Goal: Task Accomplishment & Management: Manage account settings

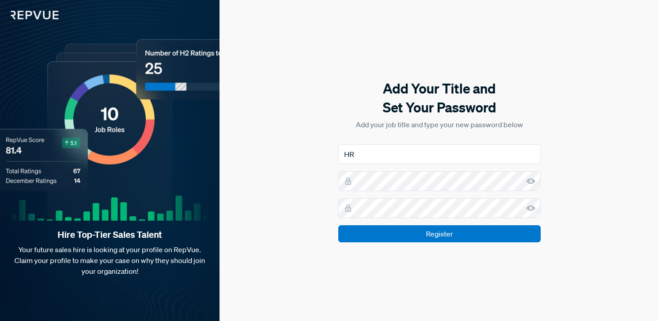
click at [531, 182] on icon at bounding box center [530, 181] width 9 height 9
click at [531, 209] on icon at bounding box center [530, 208] width 9 height 9
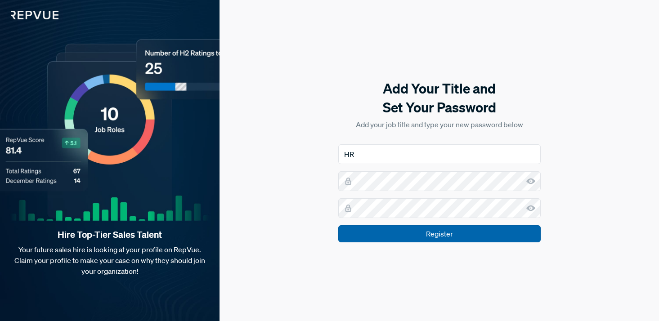
click at [450, 233] on input "Register" at bounding box center [439, 233] width 202 height 17
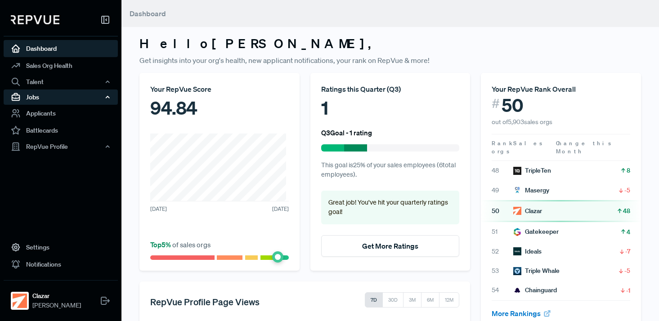
click at [42, 98] on div "Jobs" at bounding box center [61, 96] width 114 height 15
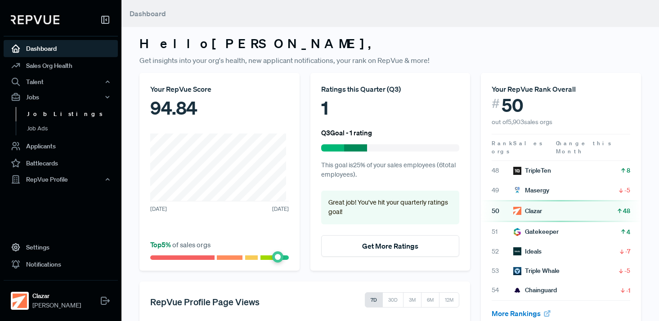
click at [44, 117] on link "Job Listings" at bounding box center [73, 114] width 114 height 14
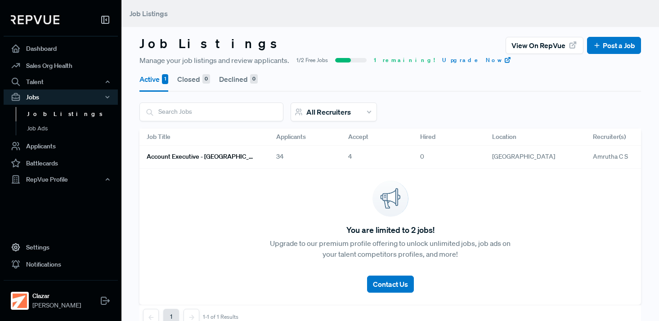
click at [180, 155] on h6 "Account Executive - [GEOGRAPHIC_DATA]" at bounding box center [201, 157] width 108 height 8
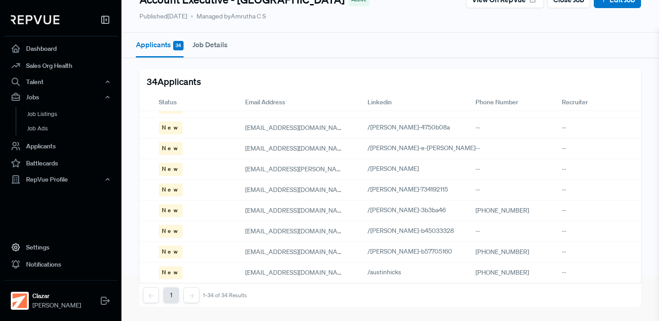
scroll to position [537, 0]
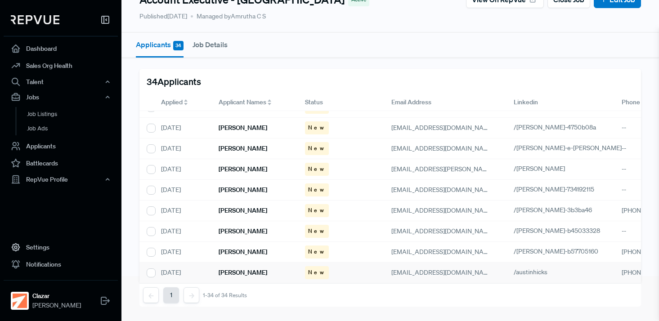
click at [220, 269] on h6 "[PERSON_NAME]" at bounding box center [243, 273] width 49 height 8
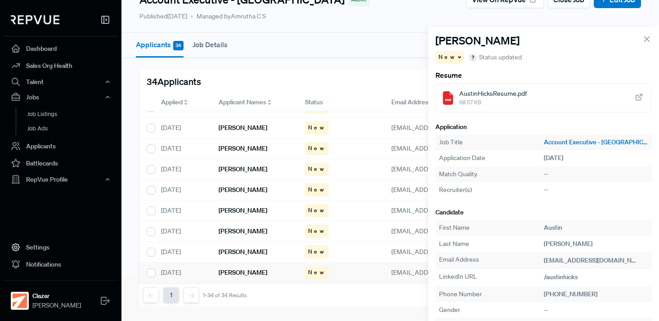
scroll to position [20, 0]
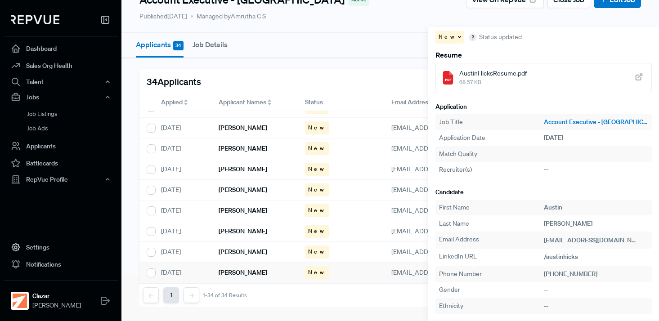
click at [502, 70] on span "AustinHicksResume.pdf" at bounding box center [492, 73] width 67 height 9
click at [154, 268] on input "checkbox" at bounding box center [151, 272] width 9 height 9
checkbox input "true"
click at [469, 37] on use "button" at bounding box center [472, 37] width 7 height 7
click at [493, 36] on span "Status updated" at bounding box center [500, 36] width 43 height 9
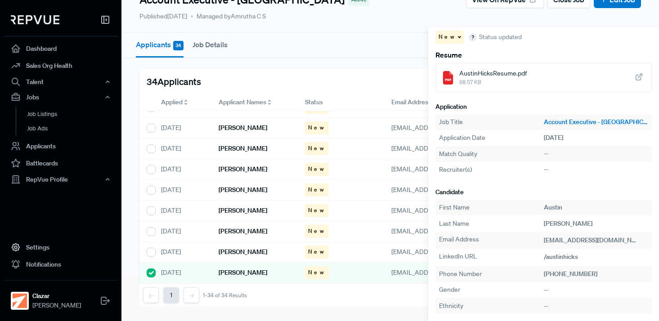
click at [412, 21] on div "Applicants 34 Job Details Austin Hicks New Status updated Resume AustinHicksRes…" at bounding box center [390, 164] width 512 height 286
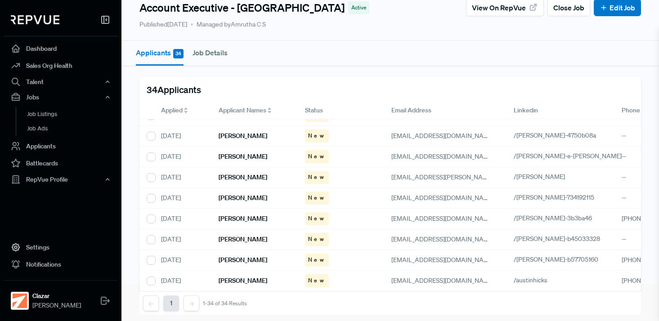
scroll to position [52, 0]
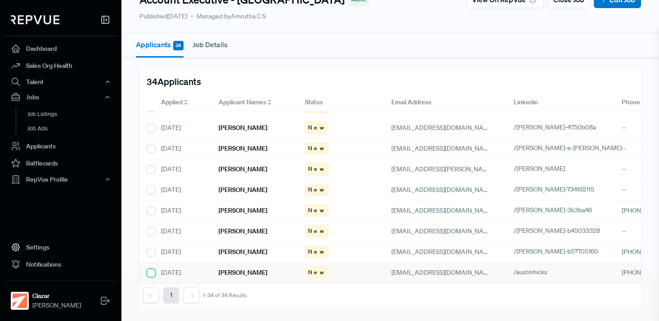
click at [152, 268] on input "checkbox" at bounding box center [151, 272] width 9 height 9
checkbox input "true"
click at [195, 263] on div "[DATE]" at bounding box center [183, 273] width 58 height 21
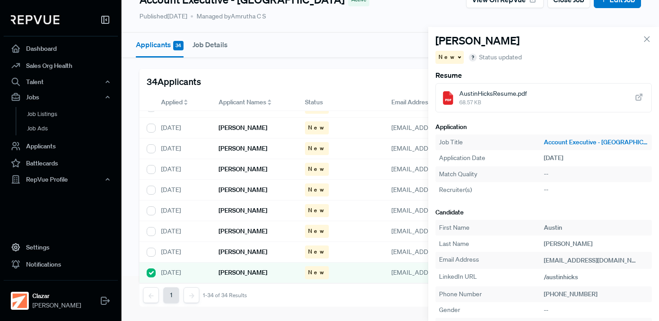
scroll to position [20, 0]
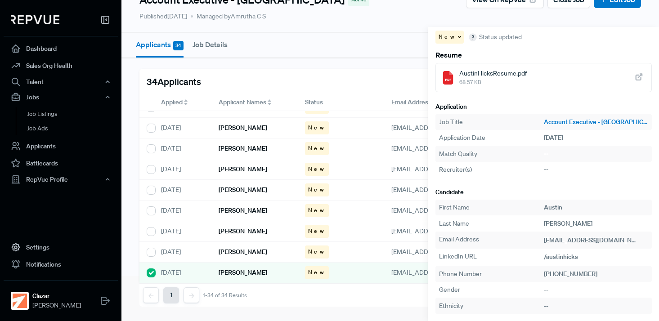
click at [479, 40] on span "Status updated" at bounding box center [500, 36] width 43 height 9
click at [469, 35] on use "button" at bounding box center [472, 37] width 7 height 7
click at [446, 35] on span "New" at bounding box center [447, 37] width 18 height 8
click at [460, 70] on span "Declined" at bounding box center [454, 68] width 25 height 8
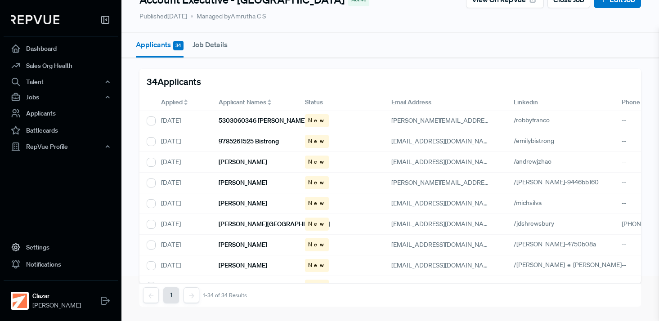
scroll to position [537, 0]
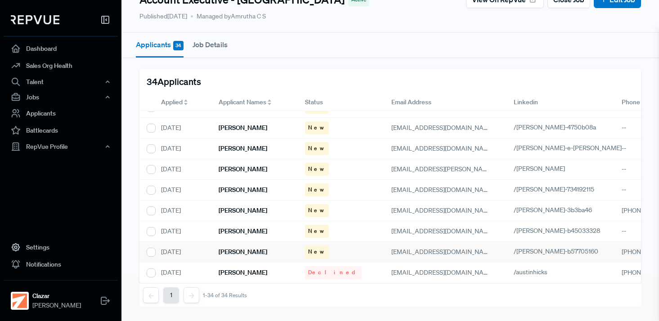
click at [228, 248] on h6 "[PERSON_NAME]" at bounding box center [243, 252] width 49 height 8
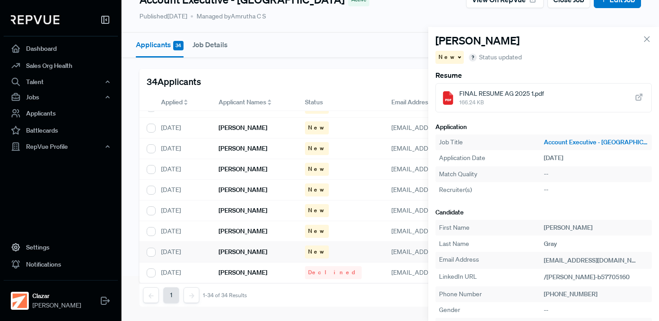
click at [491, 95] on span "FINAL RESUME AG 2025 1.pdf" at bounding box center [501, 93] width 85 height 9
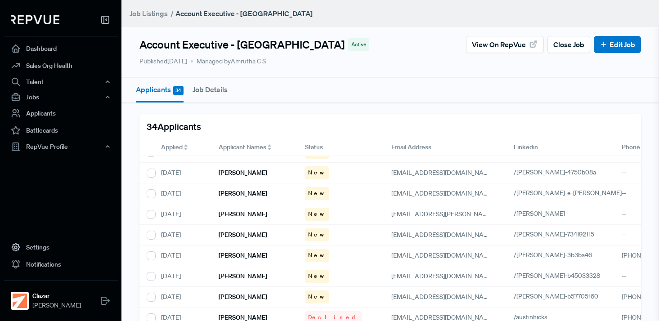
scroll to position [52, 0]
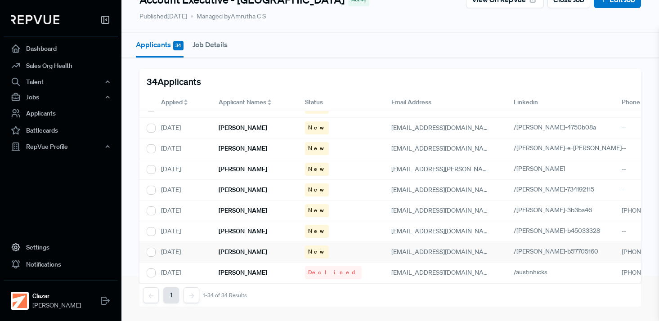
click at [300, 242] on div "New" at bounding box center [341, 252] width 86 height 21
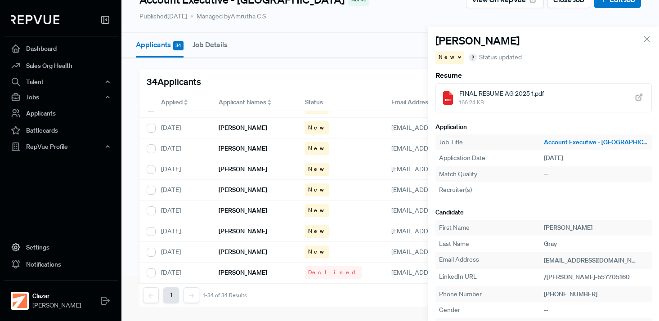
click at [448, 58] on span "New" at bounding box center [447, 57] width 18 height 8
click at [456, 88] on span "Declined" at bounding box center [454, 88] width 25 height 8
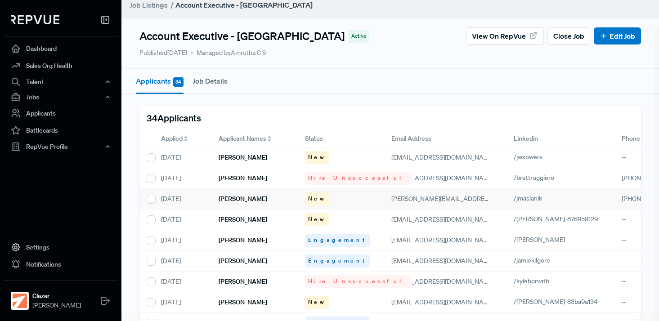
scroll to position [52, 0]
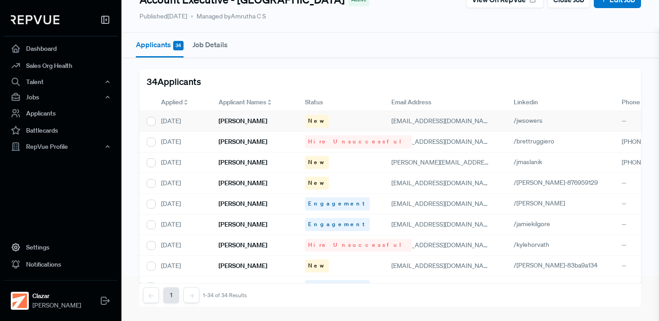
click at [256, 113] on div "[PERSON_NAME]" at bounding box center [254, 121] width 86 height 21
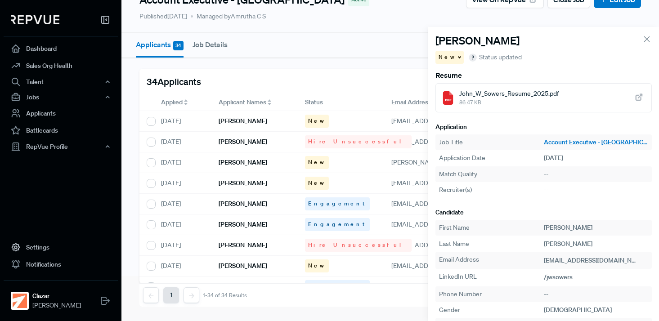
click at [482, 98] on span "86.47 KB" at bounding box center [508, 102] width 99 height 8
click at [456, 56] on span at bounding box center [458, 56] width 4 height 1
click at [456, 105] on span "Hire unsuccessful" at bounding box center [467, 103] width 51 height 8
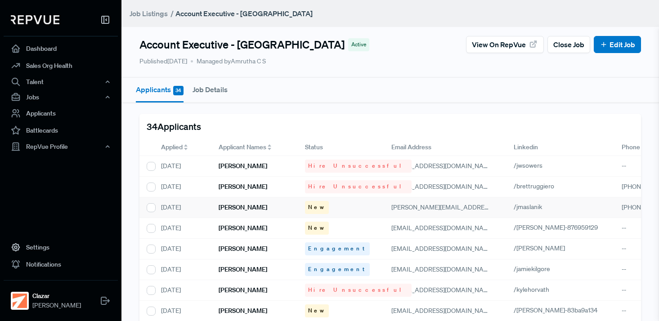
click at [242, 205] on h6 "[PERSON_NAME]" at bounding box center [243, 208] width 49 height 8
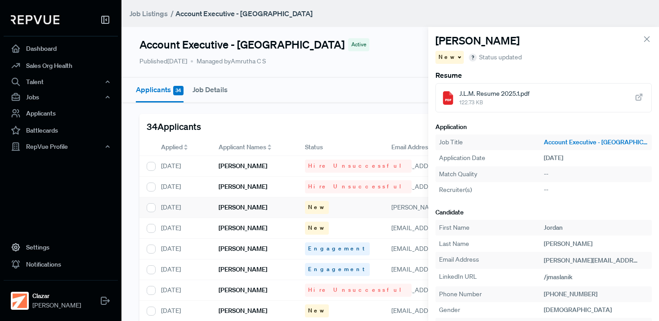
click at [462, 95] on span "J.L.M. Resume 2025.1.pdf" at bounding box center [494, 93] width 70 height 9
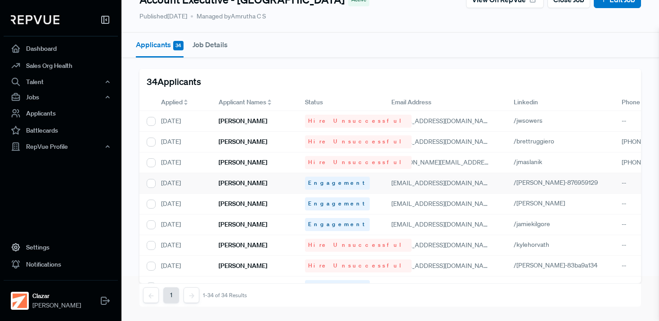
click at [238, 179] on h6 "[PERSON_NAME]" at bounding box center [243, 183] width 49 height 8
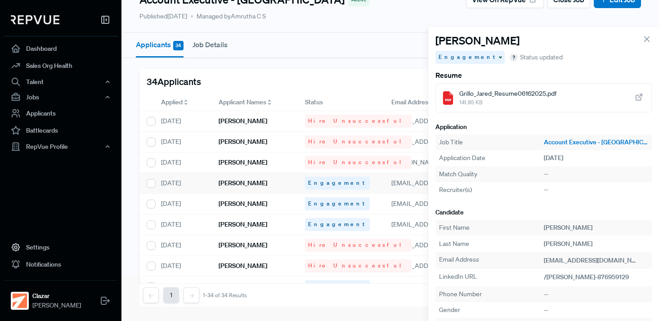
click at [642, 40] on icon at bounding box center [647, 39] width 10 height 10
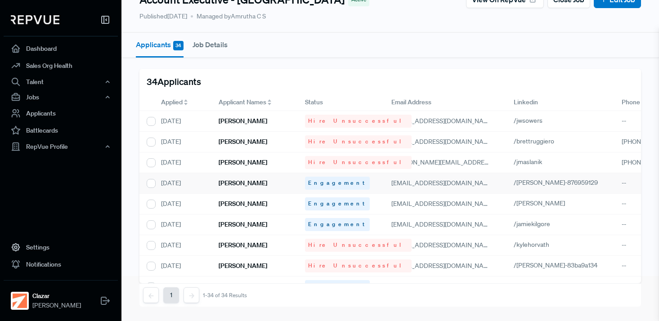
click at [313, 179] on span "Engagement" at bounding box center [337, 183] width 58 height 8
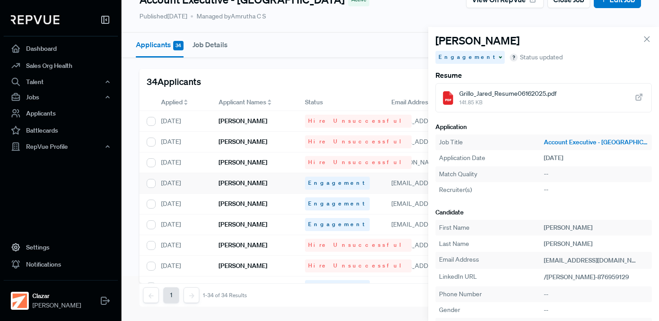
click at [477, 99] on span "141.85 KB" at bounding box center [507, 102] width 97 height 8
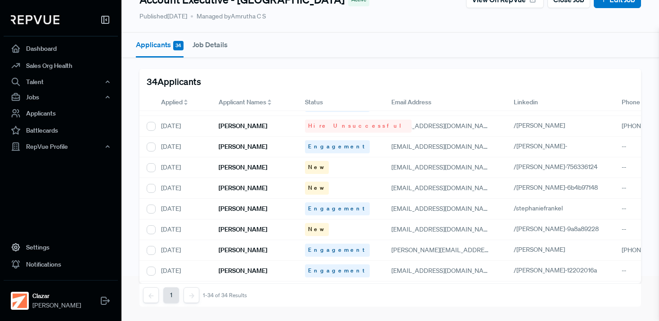
scroll to position [146, 0]
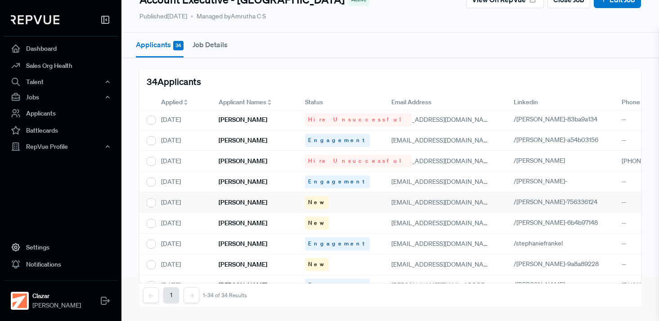
click at [239, 199] on h6 "[PERSON_NAME]" at bounding box center [243, 203] width 49 height 8
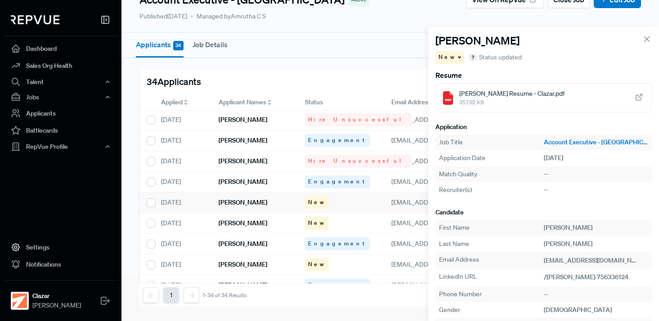
click at [483, 94] on span "Anthony McClinton Resume - Clazar.pdf" at bounding box center [511, 93] width 105 height 9
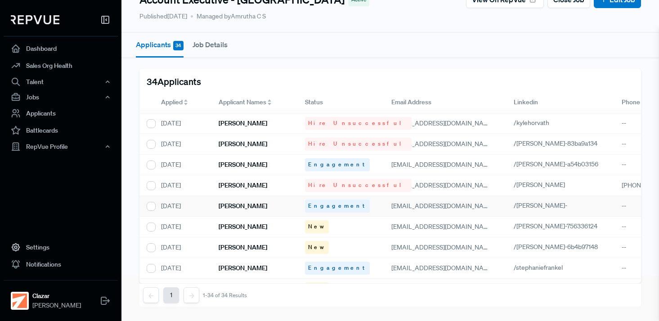
scroll to position [192, 0]
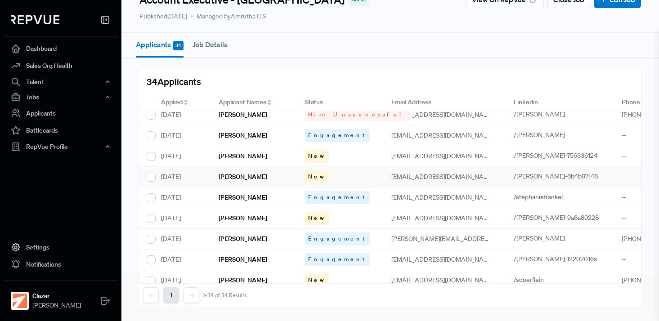
click at [236, 173] on h6 "[PERSON_NAME]" at bounding box center [243, 177] width 49 height 8
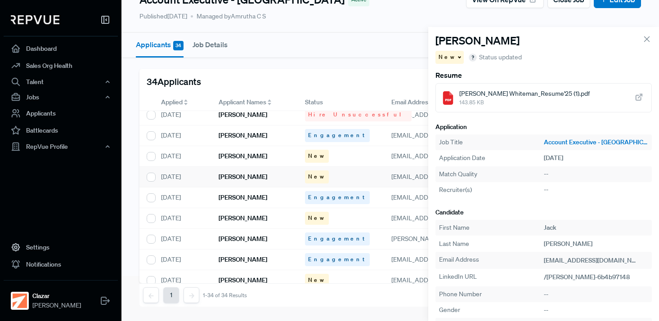
click at [527, 97] on span "Jack Fitzgerald Whiteman_Resume'25 (1).pdf" at bounding box center [524, 93] width 130 height 9
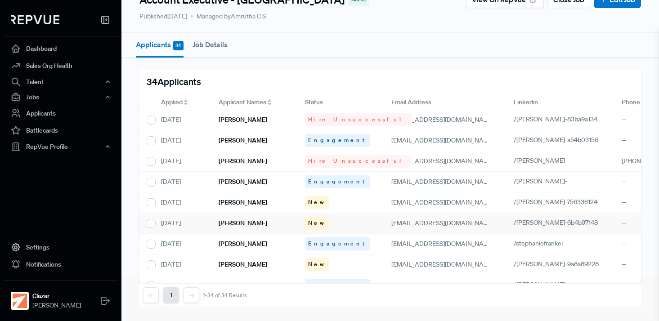
scroll to position [146, 0]
click at [317, 219] on span "New" at bounding box center [317, 223] width 18 height 8
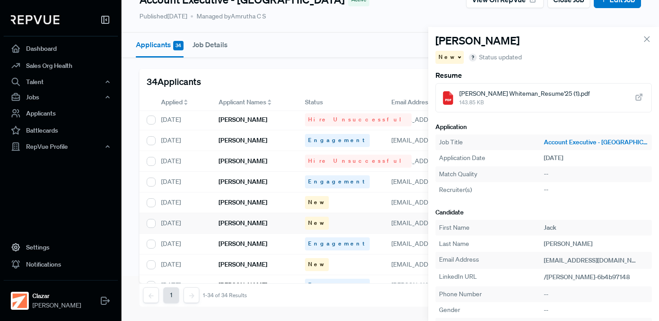
click at [456, 56] on span at bounding box center [458, 56] width 4 height 1
click at [461, 106] on span "Hire unsuccessful" at bounding box center [467, 103] width 51 height 8
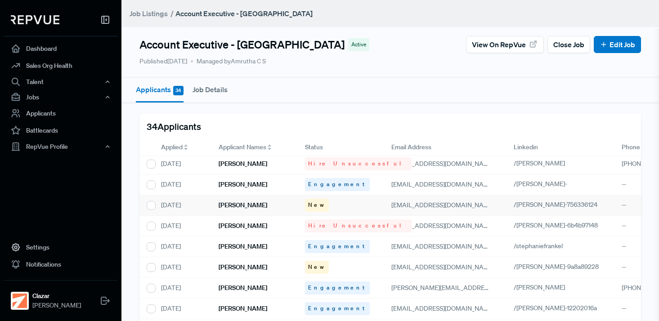
scroll to position [202, 0]
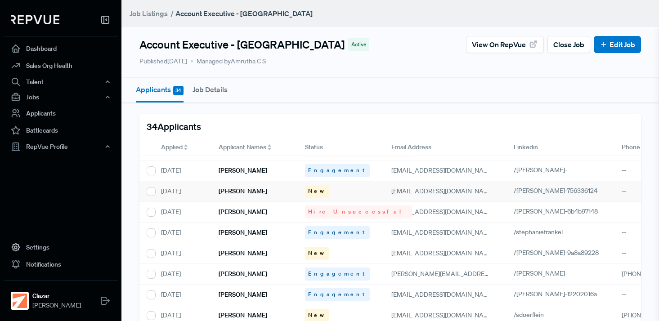
click at [255, 194] on h6 "[PERSON_NAME]" at bounding box center [243, 191] width 49 height 8
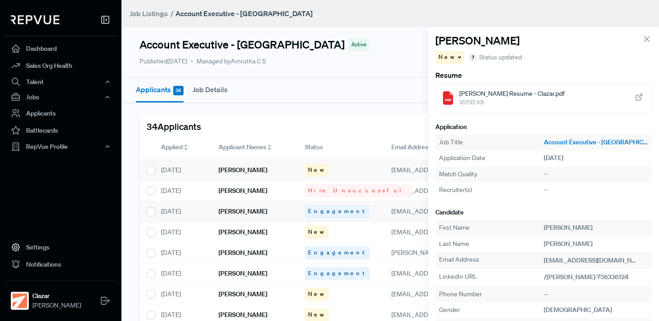
scroll to position [223, 0]
click at [504, 99] on span "357.92 KB" at bounding box center [511, 102] width 105 height 8
click at [642, 41] on icon at bounding box center [647, 39] width 10 height 10
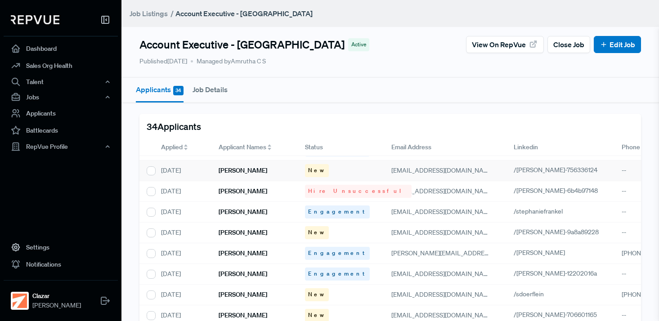
click at [309, 168] on span "New" at bounding box center [317, 170] width 18 height 8
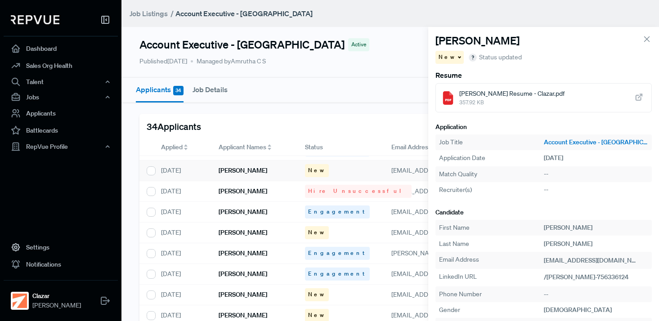
click at [642, 41] on icon at bounding box center [647, 39] width 10 height 10
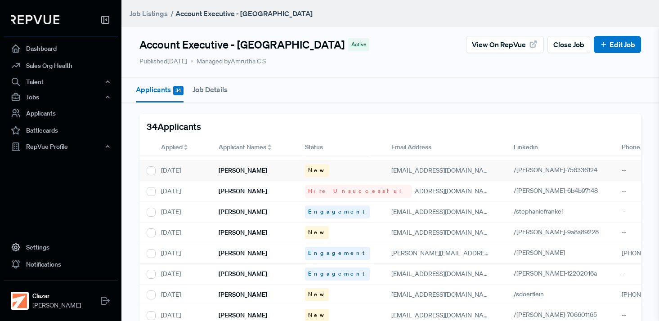
click at [313, 165] on div "New" at bounding box center [317, 170] width 24 height 13
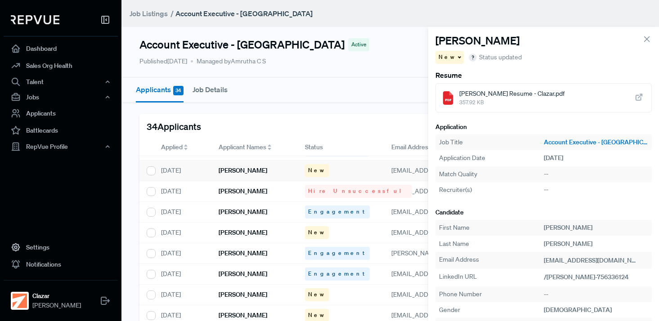
click at [444, 55] on span "New" at bounding box center [447, 57] width 18 height 8
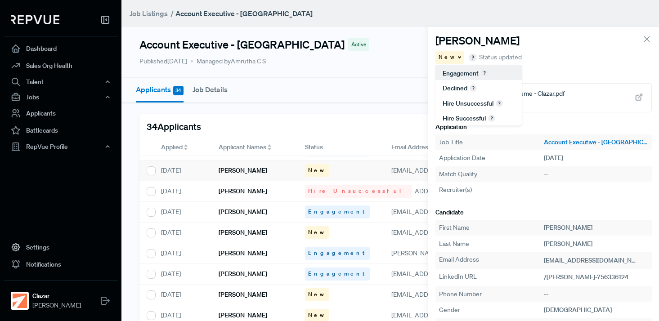
click at [457, 78] on div "Engagement" at bounding box center [478, 72] width 86 height 15
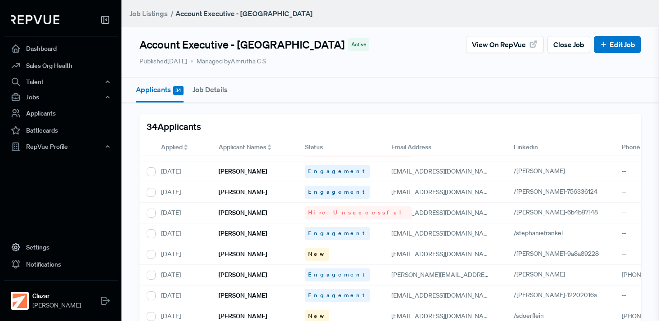
scroll to position [247, 0]
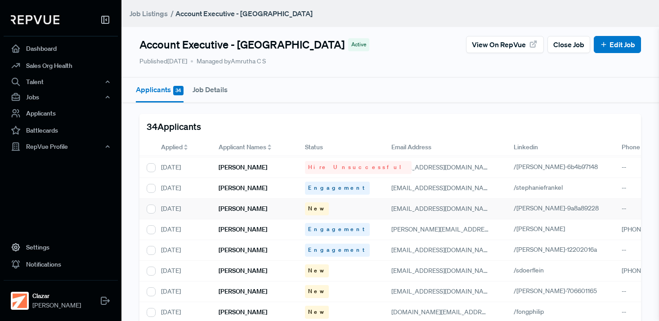
click at [261, 206] on div "[PERSON_NAME]" at bounding box center [254, 209] width 86 height 21
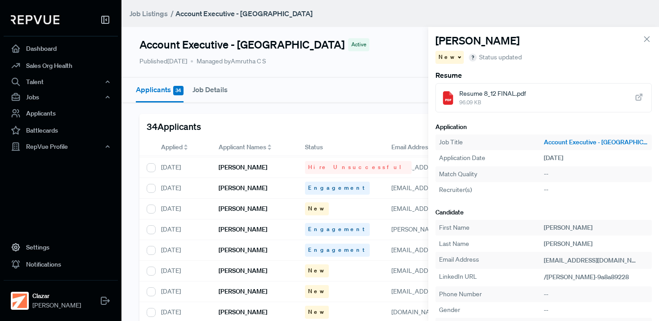
click at [446, 58] on span "New" at bounding box center [447, 57] width 18 height 8
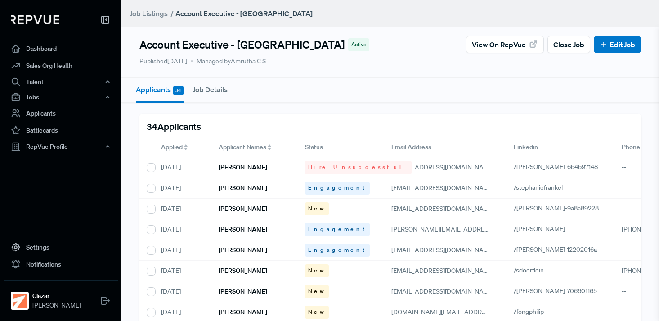
click at [397, 49] on article "Account Executive - US Active View on RepVue Close Job Edit Job" at bounding box center [389, 44] width 501 height 17
click at [256, 214] on div "[PERSON_NAME]" at bounding box center [254, 209] width 86 height 21
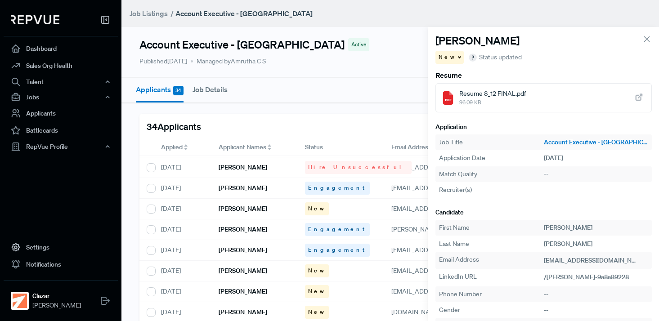
click at [553, 64] on section "[PERSON_NAME] New Status updated Resume Resume 8_12 FINAL.pdf 96.09 KB Applicat…" at bounding box center [543, 174] width 231 height 294
click at [484, 99] on span "96.09 KB" at bounding box center [492, 102] width 67 height 8
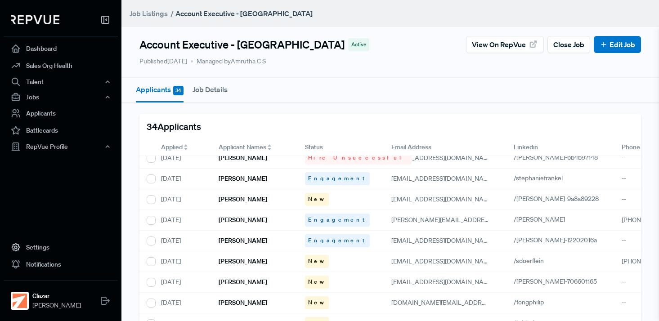
scroll to position [259, 0]
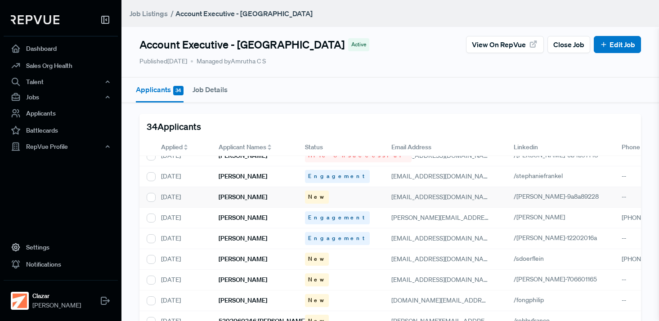
click at [322, 194] on div "New" at bounding box center [341, 197] width 86 height 21
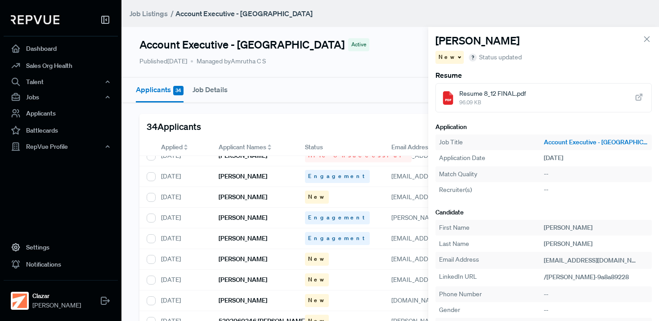
click at [451, 58] on div "New" at bounding box center [449, 57] width 28 height 13
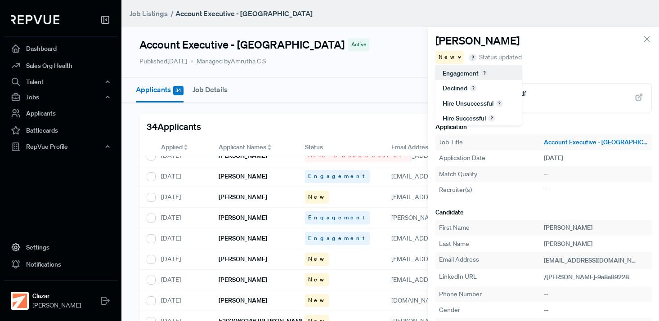
click at [458, 71] on span "Engagement" at bounding box center [460, 73] width 36 height 8
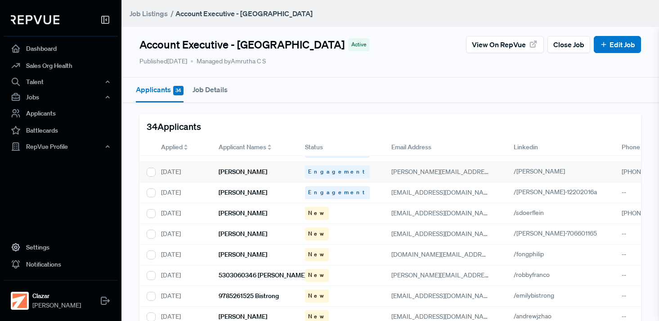
scroll to position [313, 0]
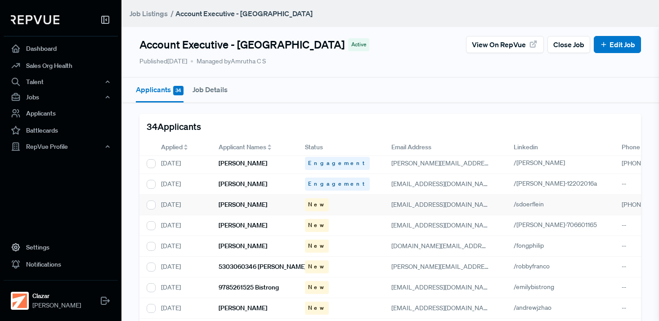
click at [239, 207] on h6 "[PERSON_NAME]" at bounding box center [243, 205] width 49 height 8
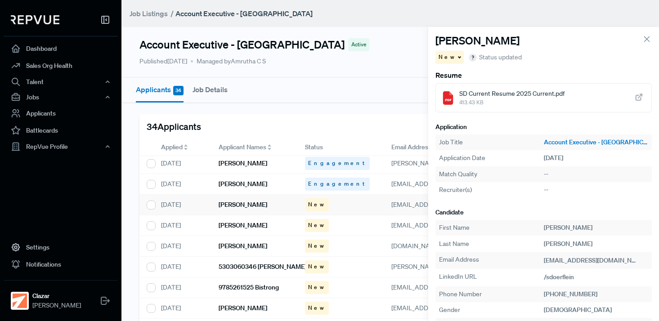
click at [494, 101] on span "413.43 KB" at bounding box center [511, 102] width 105 height 8
click at [451, 55] on div "New" at bounding box center [449, 57] width 28 height 13
click at [460, 107] on span "Hire unsuccessful" at bounding box center [467, 103] width 51 height 8
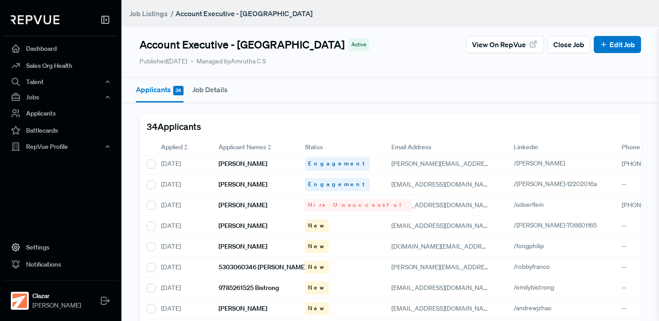
scroll to position [313, 0]
click at [262, 226] on h6 "[PERSON_NAME]" at bounding box center [243, 226] width 49 height 8
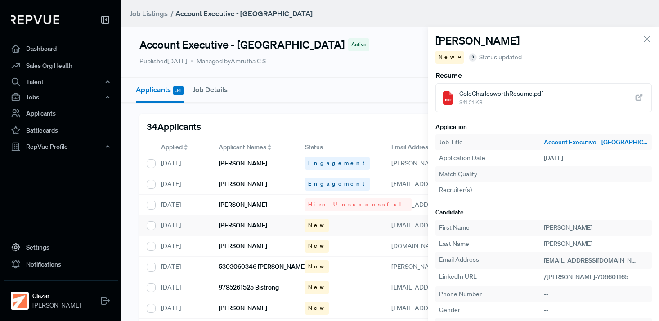
click at [473, 104] on span "341.21 KB" at bounding box center [501, 102] width 84 height 8
click at [456, 57] on span at bounding box center [458, 56] width 4 height 1
click at [450, 96] on div "Hire unsuccessful" at bounding box center [478, 102] width 86 height 15
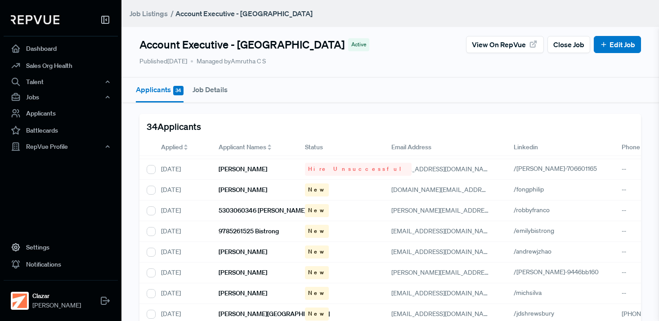
scroll to position [375, 0]
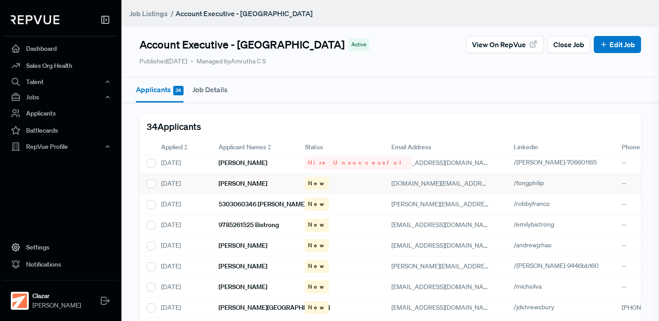
click at [238, 187] on div "[PERSON_NAME]" at bounding box center [254, 184] width 86 height 21
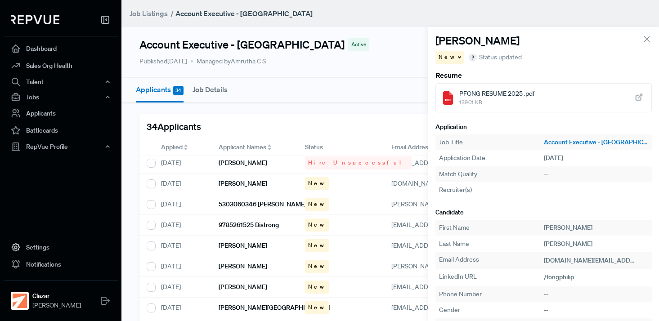
click at [512, 90] on span "PFONG RESUME 2025 .pdf" at bounding box center [496, 93] width 75 height 9
click at [454, 59] on div "New" at bounding box center [449, 57] width 28 height 13
click at [459, 103] on span "Hire unsuccessful" at bounding box center [467, 103] width 51 height 8
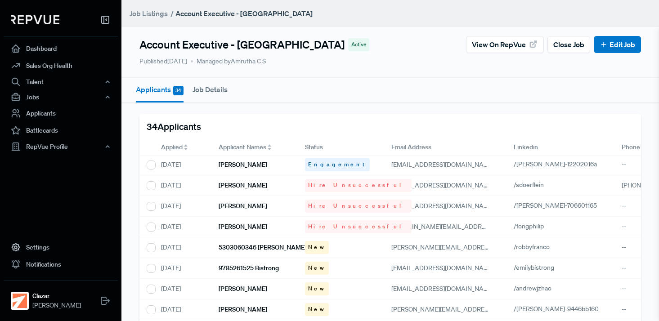
scroll to position [333, 0]
click at [245, 245] on h6 "5303060346 [PERSON_NAME]" at bounding box center [263, 247] width 88 height 8
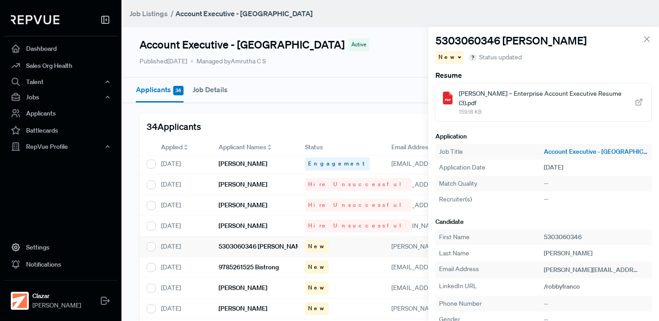
click at [486, 96] on span "Robby Franco – Enterprise Account Executive Resume (3).pdf" at bounding box center [545, 98] width 173 height 19
click at [451, 58] on div "New" at bounding box center [449, 57] width 28 height 13
click at [473, 99] on span "Hire unsuccessful" at bounding box center [467, 103] width 51 height 8
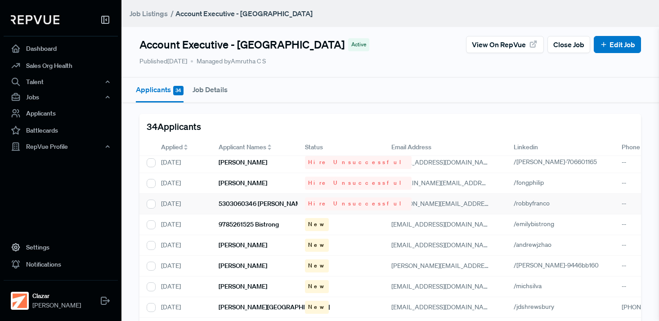
scroll to position [391, 0]
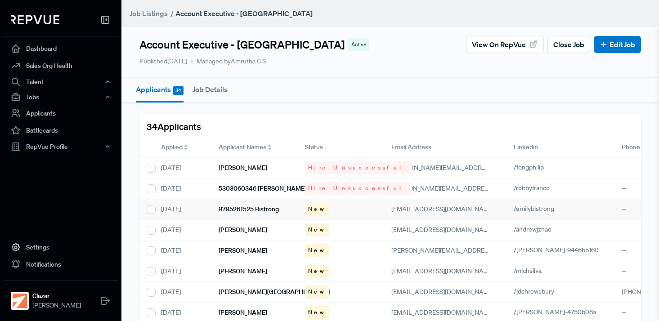
click at [248, 207] on h6 "9785261525 Bistrong" at bounding box center [249, 209] width 60 height 8
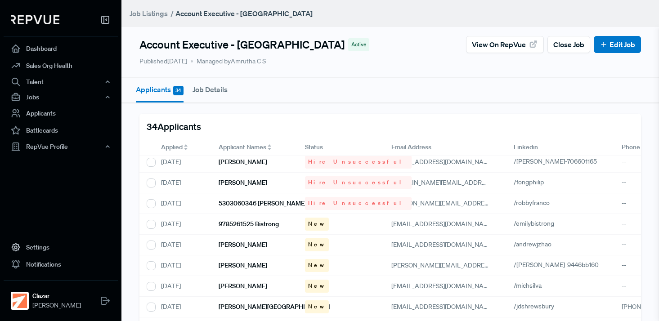
scroll to position [401, 0]
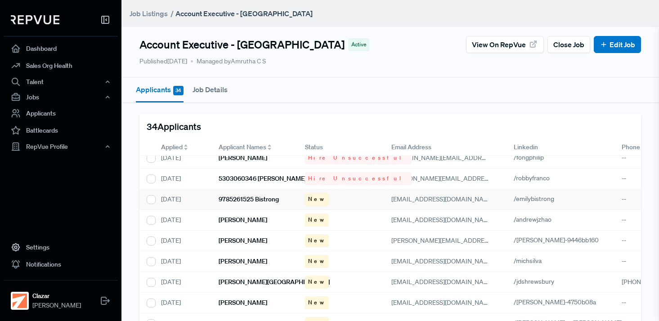
click at [269, 197] on h6 "9785261525 Bistrong" at bounding box center [249, 200] width 60 height 8
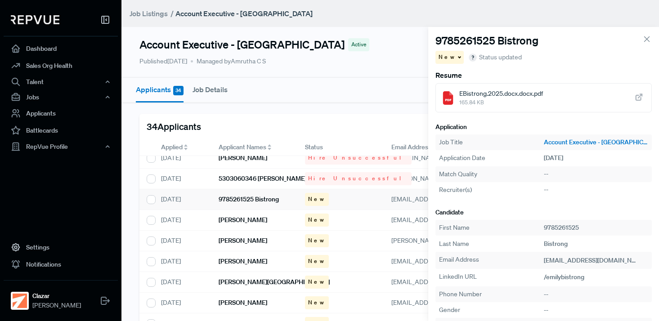
click at [473, 97] on span "EBistrong.2025.docx.docx.pdf" at bounding box center [501, 93] width 84 height 9
click at [456, 56] on span at bounding box center [458, 56] width 4 height 1
click at [460, 101] on span "Hire unsuccessful" at bounding box center [467, 103] width 51 height 8
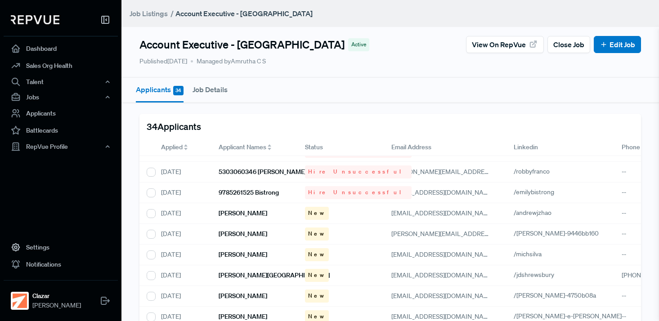
scroll to position [411, 0]
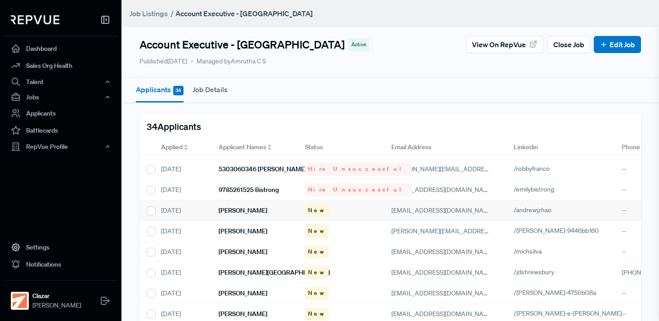
click at [237, 211] on h6 "[PERSON_NAME]" at bounding box center [243, 211] width 49 height 8
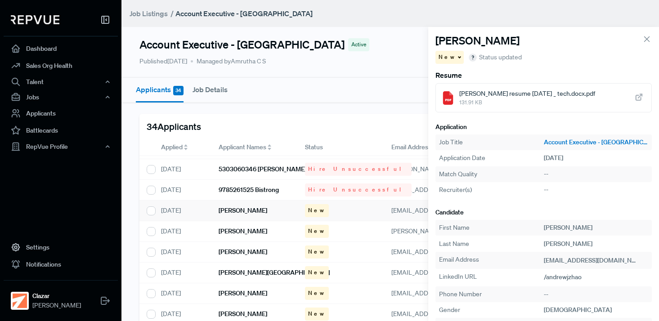
click at [505, 93] on span "Andrew Zhao resume Aug 2025 _ tech.docx.pdf" at bounding box center [527, 93] width 136 height 9
click at [446, 53] on span "New" at bounding box center [447, 57] width 18 height 8
click at [478, 105] on span "Hire unsuccessful" at bounding box center [467, 103] width 51 height 8
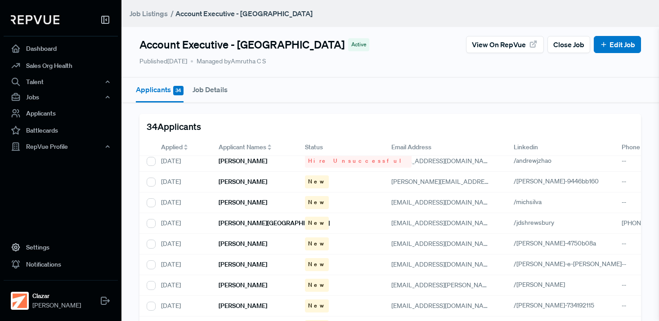
scroll to position [462, 0]
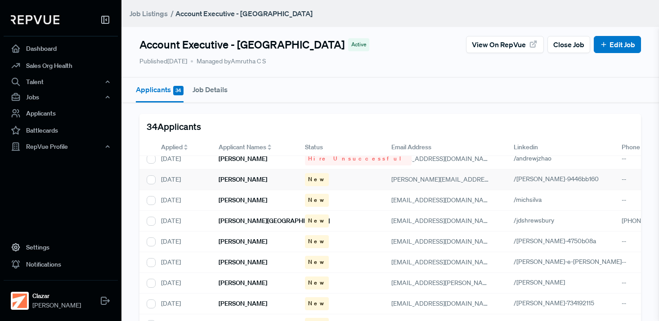
click at [255, 176] on div "[PERSON_NAME]" at bounding box center [254, 180] width 86 height 21
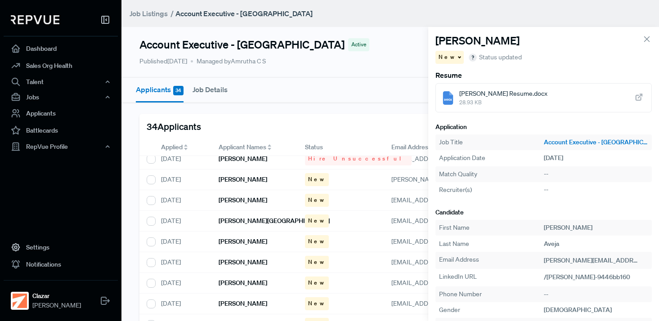
click at [489, 100] on span "28.93 KB" at bounding box center [503, 102] width 88 height 8
click at [642, 39] on icon at bounding box center [647, 39] width 10 height 10
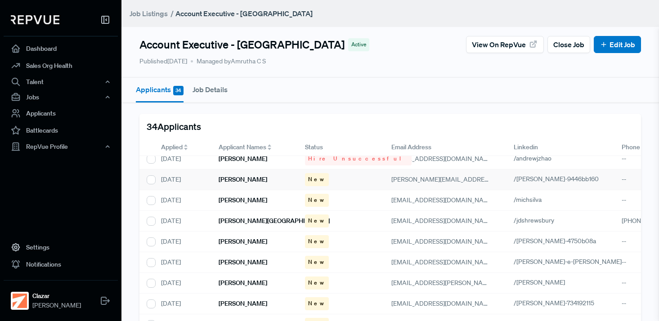
click at [309, 177] on span "New" at bounding box center [317, 179] width 18 height 8
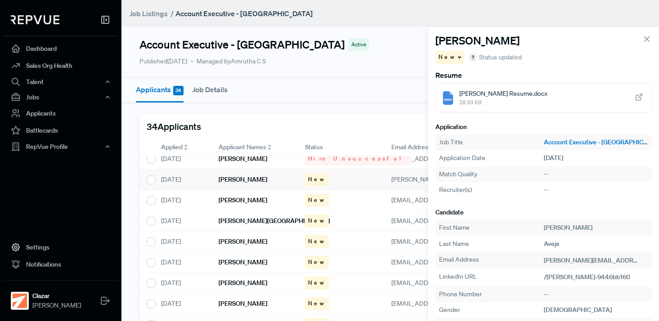
click at [445, 61] on span "New" at bounding box center [447, 57] width 18 height 8
click at [454, 107] on span "Hire unsuccessful" at bounding box center [467, 103] width 51 height 8
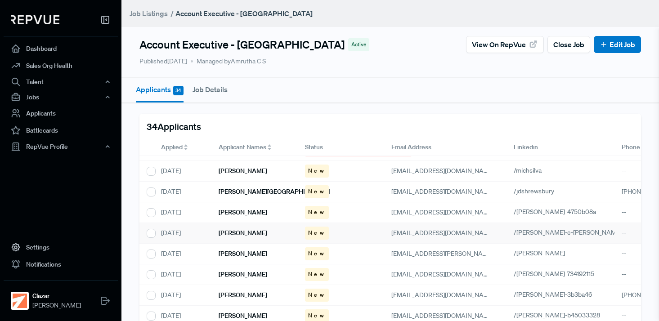
scroll to position [453, 0]
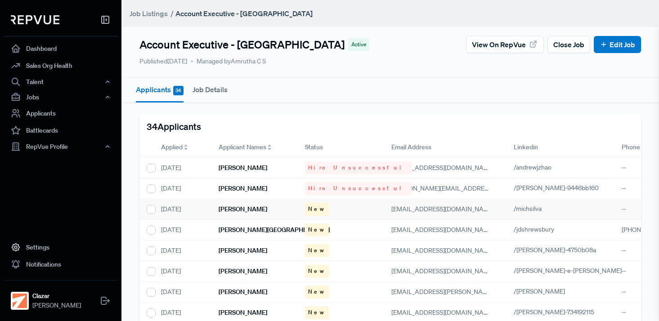
click at [250, 210] on h6 "[PERSON_NAME]" at bounding box center [243, 209] width 49 height 8
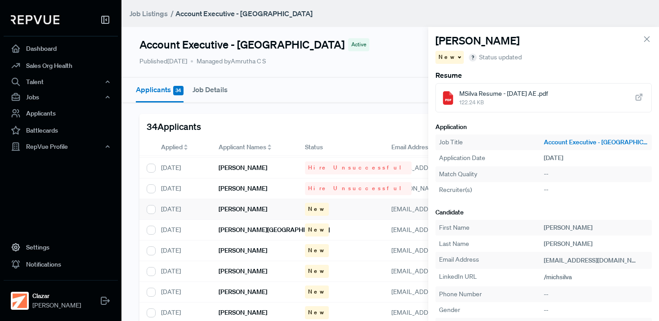
click at [484, 97] on span "MSilva Resume - Aug 2025 AE .pdf" at bounding box center [503, 93] width 89 height 9
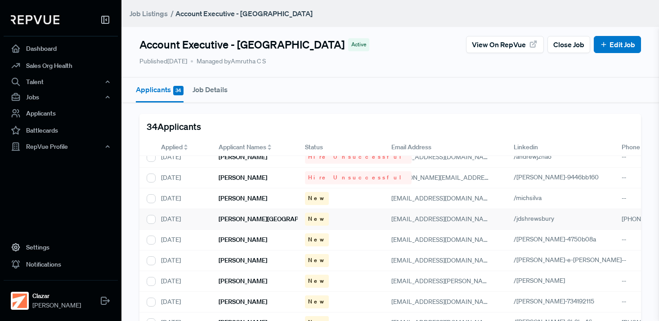
scroll to position [463, 0]
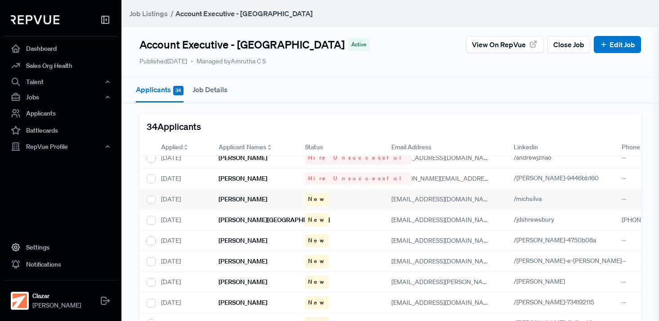
click at [242, 196] on h6 "[PERSON_NAME]" at bounding box center [243, 200] width 49 height 8
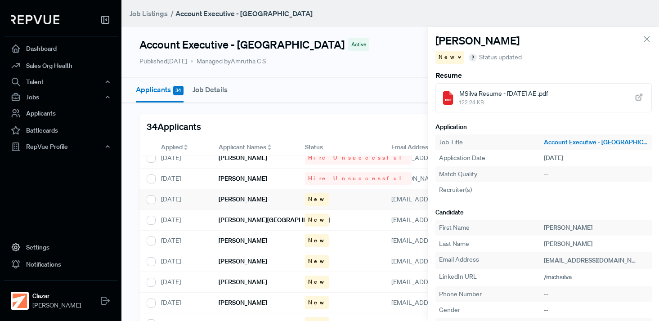
click at [475, 100] on span "122.24 KB" at bounding box center [503, 102] width 89 height 8
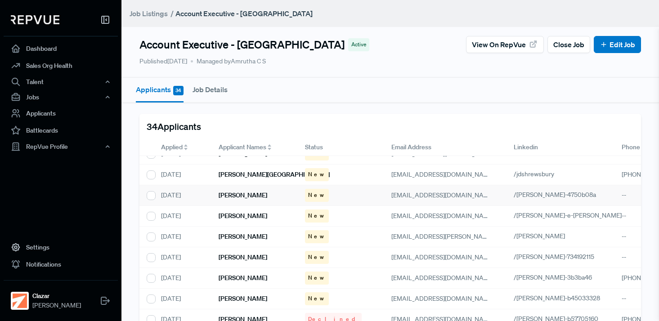
scroll to position [424, 0]
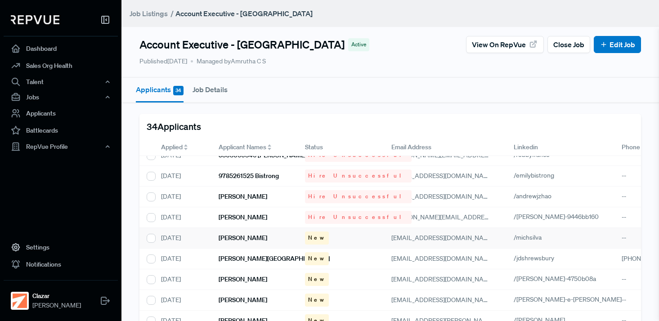
click at [268, 237] on div "[PERSON_NAME]" at bounding box center [254, 238] width 86 height 21
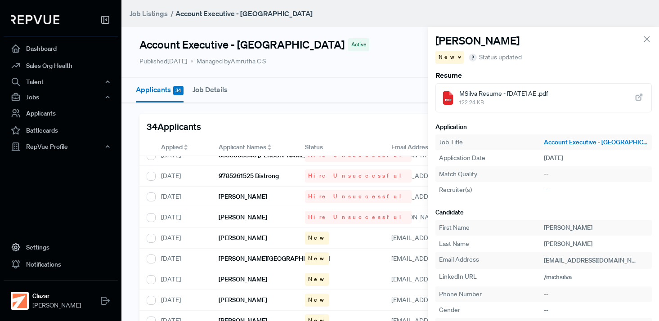
click at [483, 102] on span "122.24 KB" at bounding box center [503, 102] width 89 height 8
click at [447, 58] on span "New" at bounding box center [447, 57] width 18 height 8
click at [459, 79] on div "Engagement" at bounding box center [478, 72] width 86 height 15
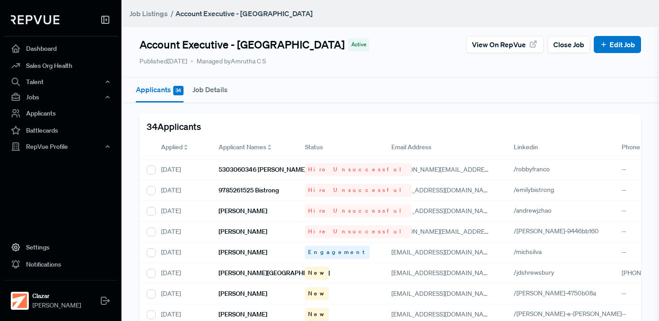
scroll to position [491, 0]
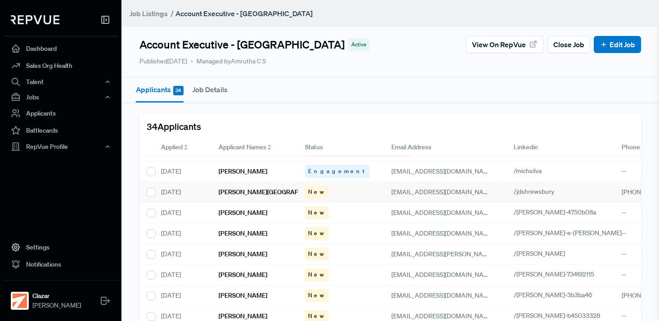
click at [252, 194] on h6 "[PERSON_NAME][GEOGRAPHIC_DATA]" at bounding box center [274, 192] width 111 height 8
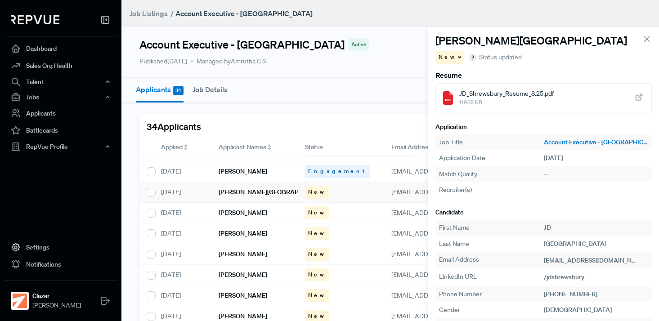
click at [505, 94] on span "JD_Shrewsbury_Resume_8.25.pdf" at bounding box center [506, 93] width 94 height 9
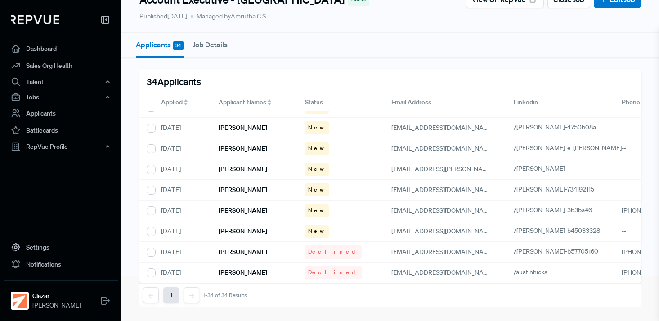
scroll to position [462, 0]
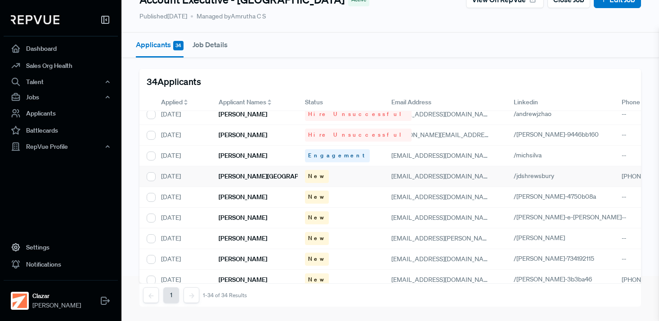
click at [315, 170] on div "New" at bounding box center [317, 176] width 24 height 13
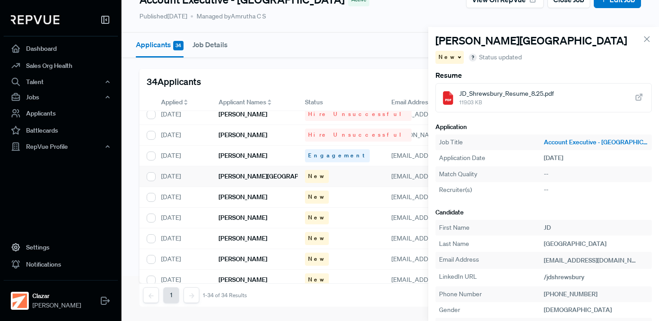
click at [449, 58] on div "New" at bounding box center [449, 57] width 28 height 13
click at [460, 106] on span "Hire unsuccessful" at bounding box center [467, 103] width 51 height 8
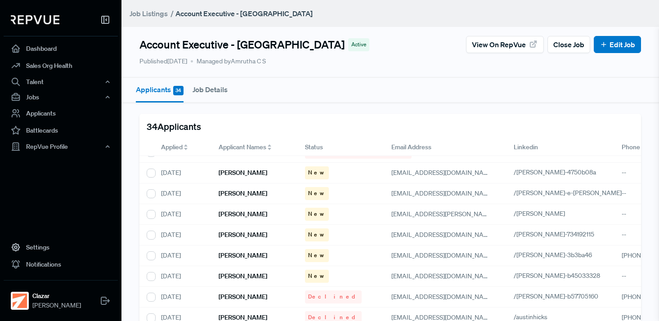
scroll to position [521, 0]
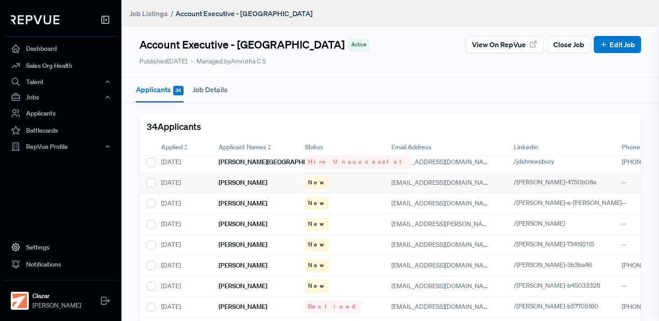
click at [255, 184] on div "[PERSON_NAME]" at bounding box center [254, 183] width 86 height 21
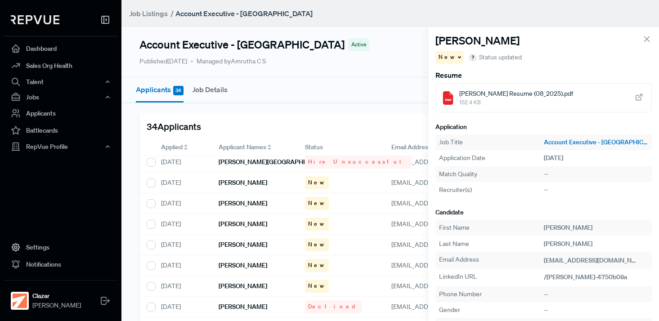
click at [499, 95] on span "M. Murphy Resume (08_2025).pdf" at bounding box center [516, 93] width 114 height 9
click at [450, 55] on div "New" at bounding box center [449, 57] width 28 height 13
click at [462, 105] on span "Hire unsuccessful" at bounding box center [467, 103] width 51 height 8
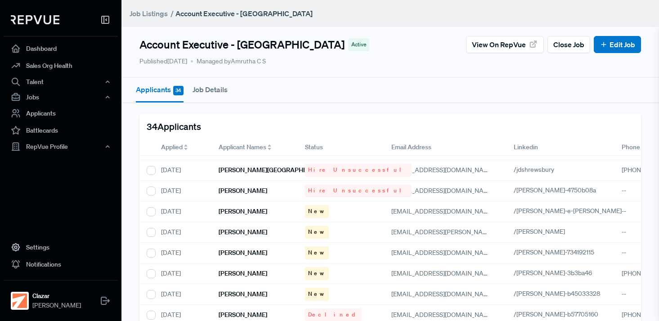
scroll to position [514, 0]
click at [240, 207] on h6 "[PERSON_NAME]" at bounding box center [243, 211] width 49 height 8
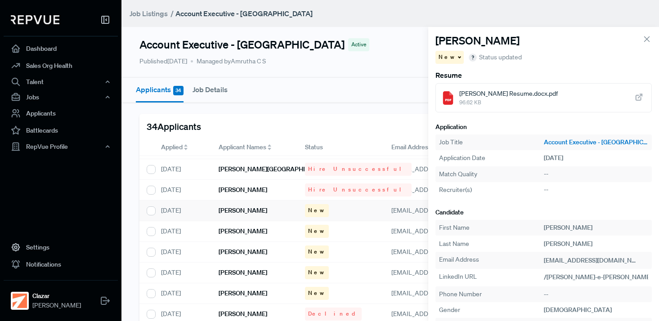
click at [490, 92] on span "[PERSON_NAME] Resume.docx.pdf" at bounding box center [508, 93] width 98 height 9
click at [451, 53] on div "New" at bounding box center [449, 57] width 28 height 13
click at [471, 105] on span "Hire unsuccessful" at bounding box center [467, 103] width 51 height 8
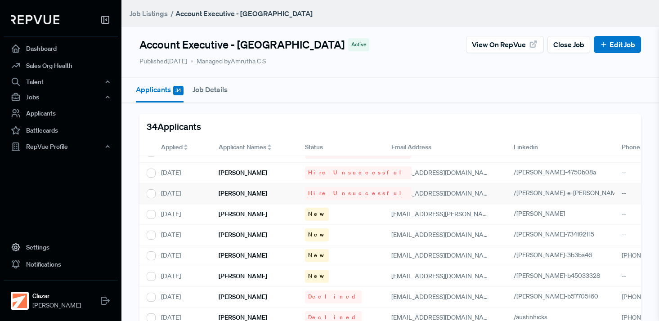
scroll to position [52, 0]
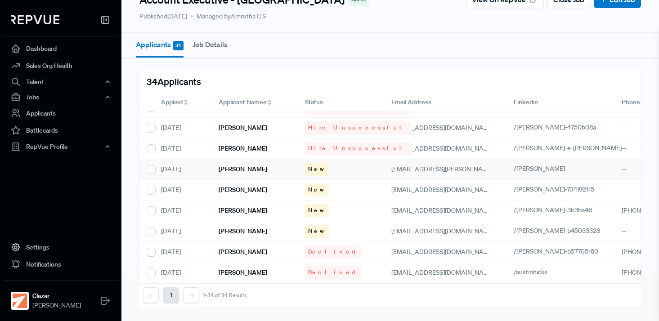
drag, startPoint x: 285, startPoint y: 154, endPoint x: 287, endPoint y: 148, distance: 6.3
click at [285, 159] on div "[PERSON_NAME]" at bounding box center [254, 169] width 86 height 21
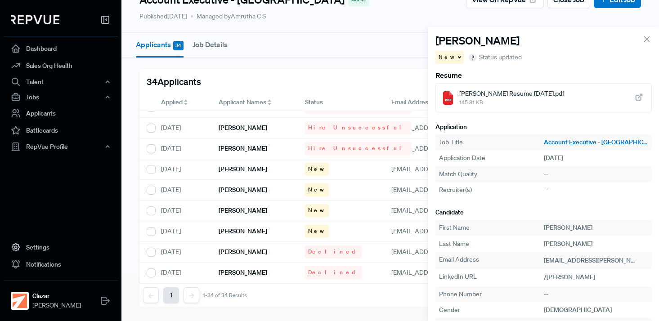
click at [471, 93] on span "Brian ONeill Resume 8-19-25.pdf" at bounding box center [511, 93] width 105 height 9
click at [452, 59] on div "New" at bounding box center [449, 57] width 28 height 13
click at [462, 104] on span "Hire unsuccessful" at bounding box center [467, 103] width 51 height 8
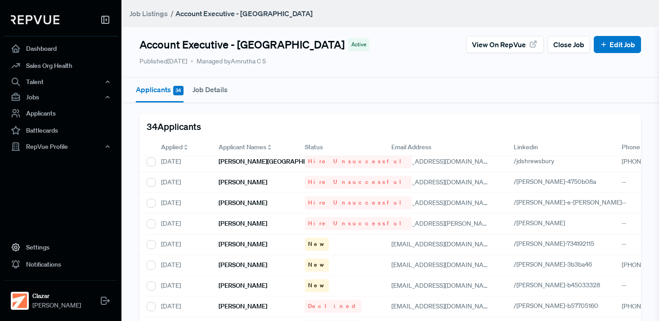
scroll to position [537, 0]
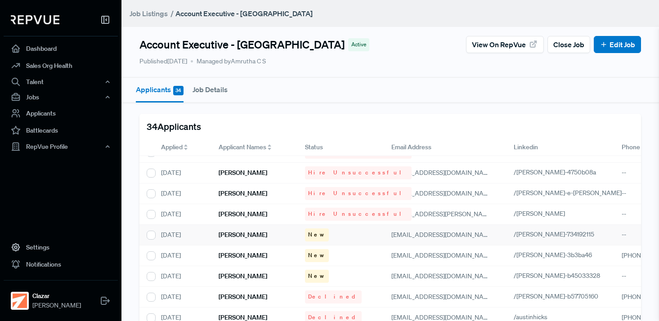
click at [250, 231] on h6 "[PERSON_NAME]" at bounding box center [243, 235] width 49 height 8
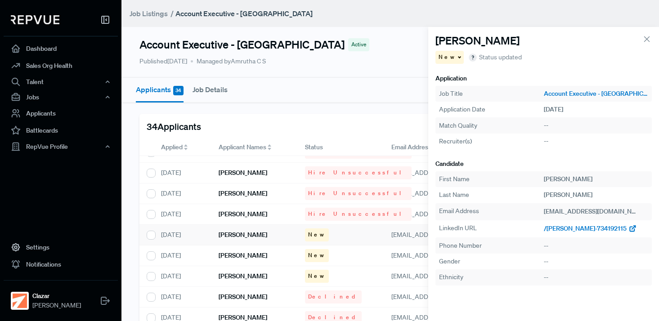
click at [577, 228] on span "/[PERSON_NAME]-734192115" at bounding box center [585, 228] width 83 height 8
click at [447, 56] on span "New" at bounding box center [447, 57] width 18 height 8
click at [471, 104] on span "Hire unsuccessful" at bounding box center [467, 103] width 51 height 8
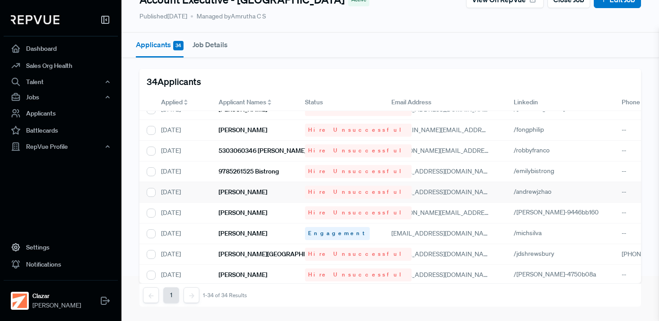
scroll to position [537, 0]
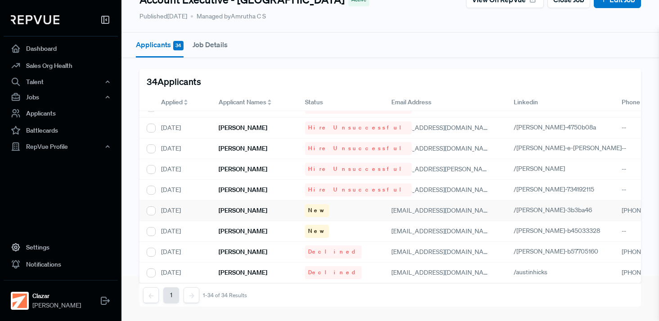
click at [259, 201] on div "[PERSON_NAME]" at bounding box center [254, 211] width 86 height 21
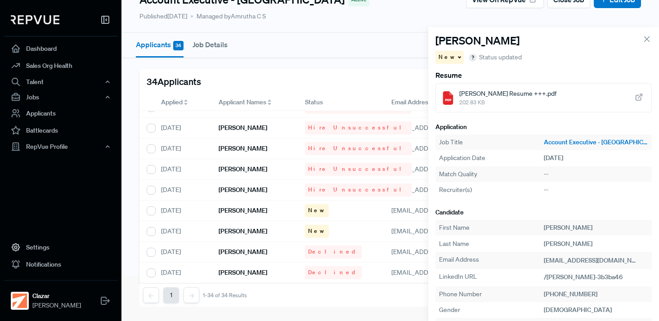
click at [485, 89] on div "Ryan Nevulis Resume +++.pdf 202.83 KB" at bounding box center [543, 97] width 216 height 29
click at [456, 57] on span at bounding box center [458, 56] width 4 height 1
click at [455, 99] on span "Hire unsuccessful" at bounding box center [467, 103] width 51 height 8
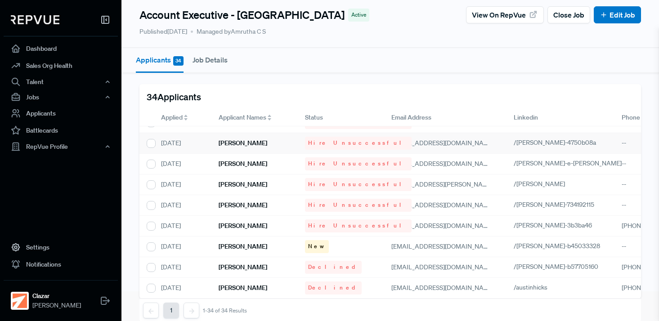
scroll to position [52, 0]
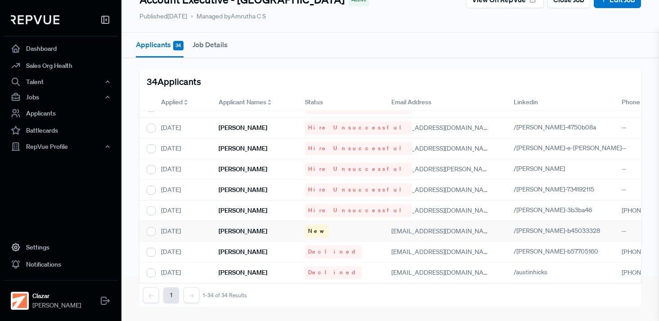
click at [252, 225] on div "[PERSON_NAME]" at bounding box center [254, 231] width 86 height 21
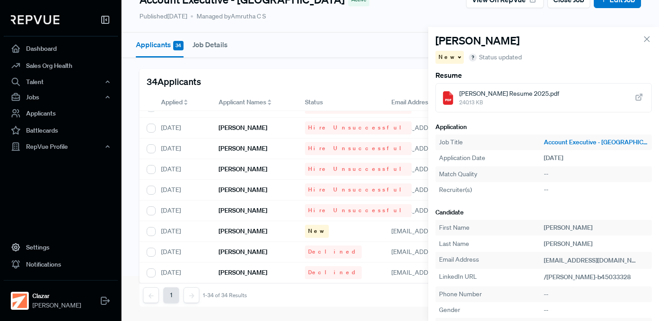
click at [483, 94] on span "Raul Sosa Resume 2025.pdf" at bounding box center [509, 93] width 100 height 9
click at [439, 57] on span "New" at bounding box center [447, 57] width 18 height 8
click at [465, 104] on span "Hire unsuccessful" at bounding box center [467, 103] width 51 height 8
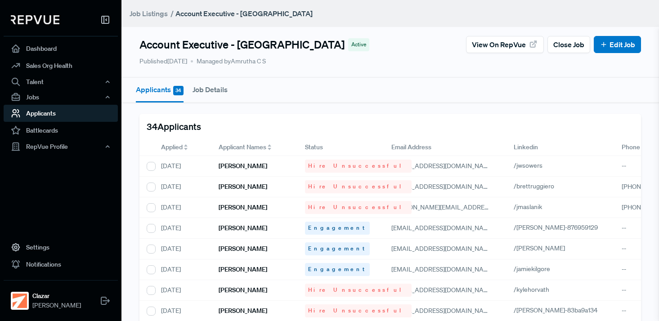
click at [26, 110] on link "Applicants" at bounding box center [61, 113] width 114 height 17
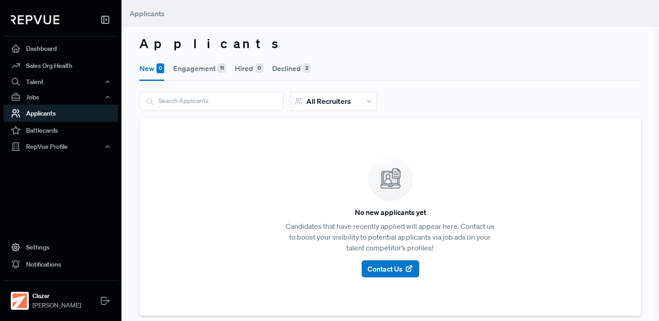
click at [201, 73] on button "Engagement 11" at bounding box center [199, 68] width 53 height 25
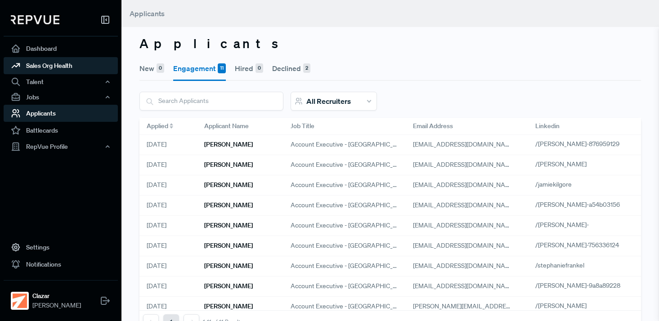
click at [63, 71] on link "Sales Org Health" at bounding box center [61, 65] width 114 height 17
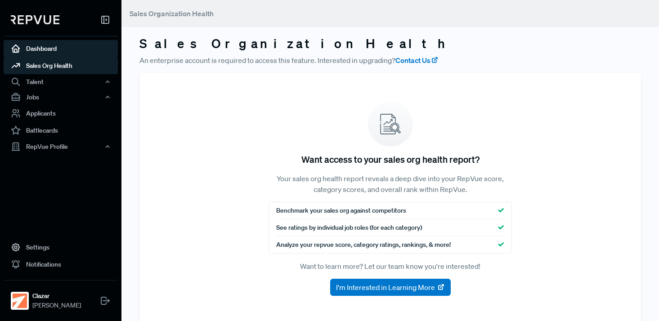
click at [49, 54] on link "Dashboard" at bounding box center [61, 48] width 114 height 17
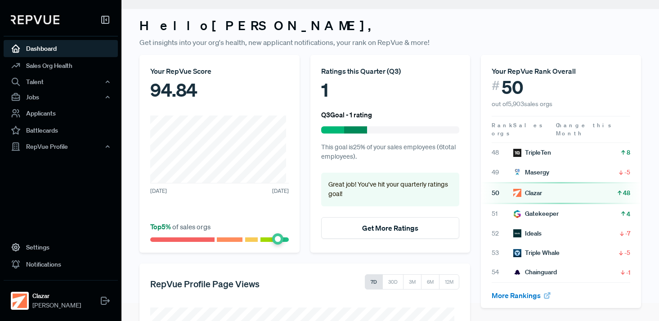
scroll to position [55, 0]
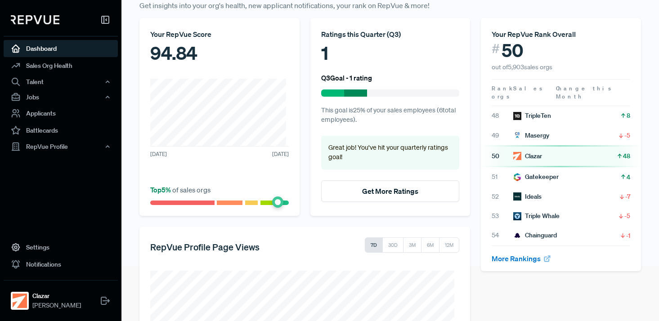
click at [623, 152] on span "48" at bounding box center [626, 156] width 7 height 9
click at [373, 184] on button "Get More Ratings" at bounding box center [390, 191] width 138 height 22
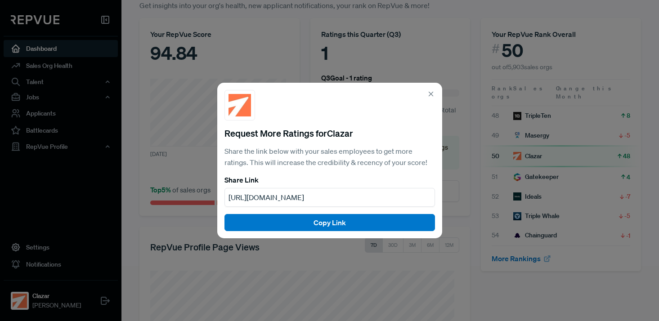
click at [428, 94] on icon at bounding box center [431, 94] width 8 height 8
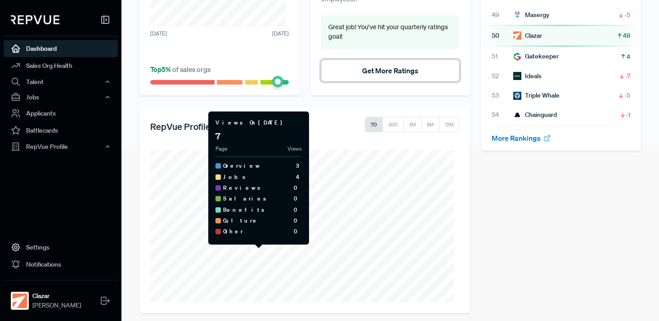
scroll to position [168, 0]
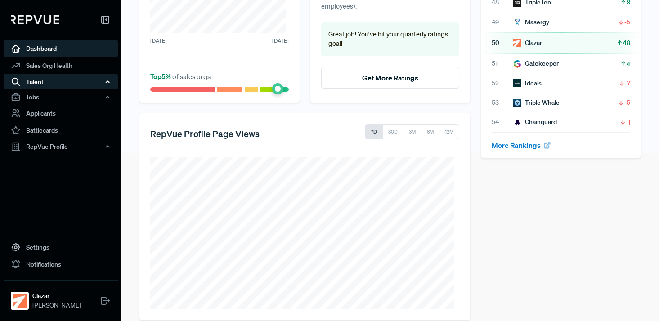
click at [59, 84] on div "Talent" at bounding box center [61, 81] width 114 height 15
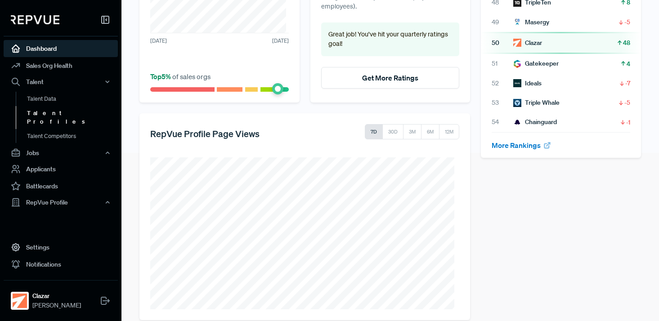
click at [58, 117] on link "Talent Profiles" at bounding box center [73, 117] width 114 height 23
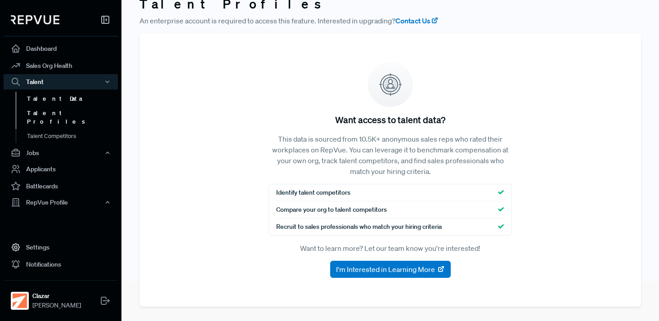
click at [47, 101] on link "Talent Data" at bounding box center [73, 99] width 114 height 14
click at [40, 125] on link "Talent Competitors" at bounding box center [73, 131] width 114 height 23
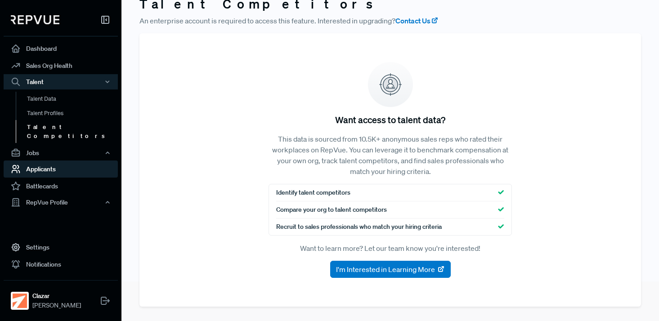
click at [27, 161] on link "Applicants" at bounding box center [61, 169] width 114 height 17
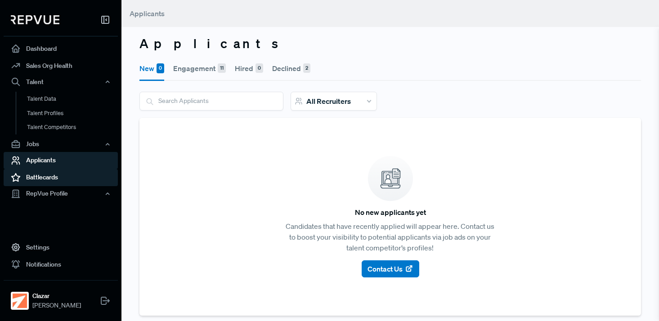
click at [42, 179] on link "Battlecards" at bounding box center [61, 177] width 114 height 17
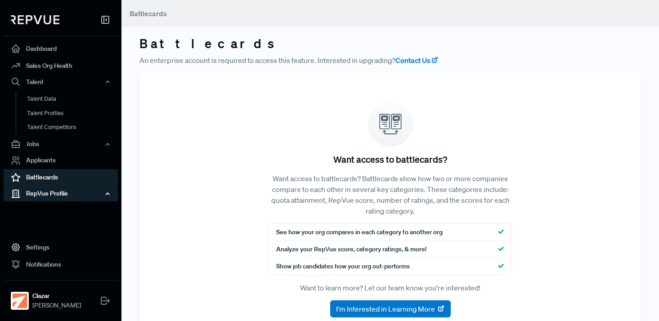
click at [36, 197] on div "RepVue Profile" at bounding box center [61, 193] width 114 height 15
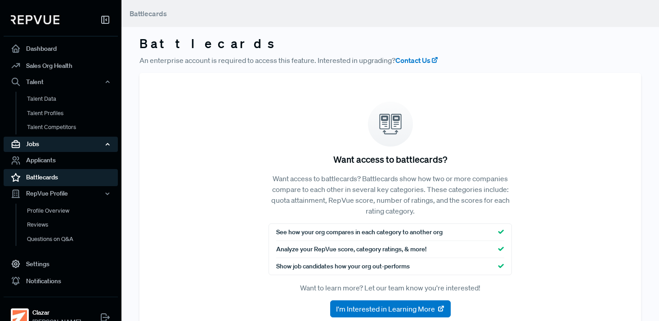
click at [39, 148] on div "Jobs" at bounding box center [61, 144] width 114 height 15
